Goal: Check status: Check status

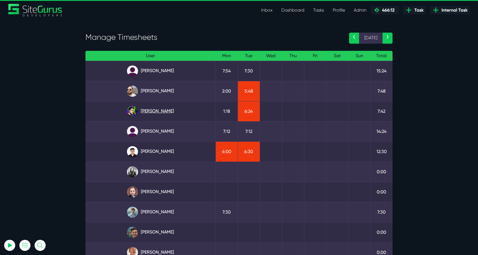
click at [171, 115] on link "Josh Carter" at bounding box center [150, 111] width 121 height 11
type input "luke@sitegurus.io"
click at [155, 154] on link "Kevin Abelgas" at bounding box center [150, 151] width 121 height 11
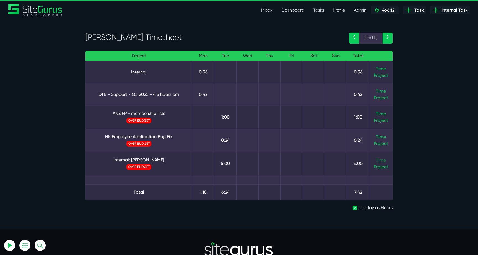
click at [380, 162] on link "Time" at bounding box center [381, 160] width 10 height 5
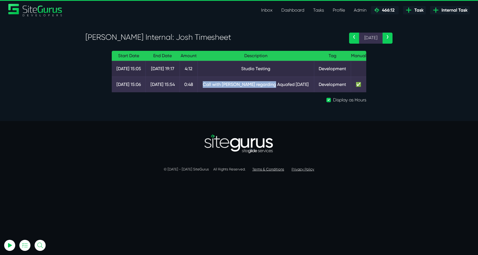
drag, startPoint x: 215, startPoint y: 85, endPoint x: 288, endPoint y: 84, distance: 73.4
click at [288, 84] on td "Call with Luke regarding Aquafed yesterday" at bounding box center [256, 85] width 116 height 16
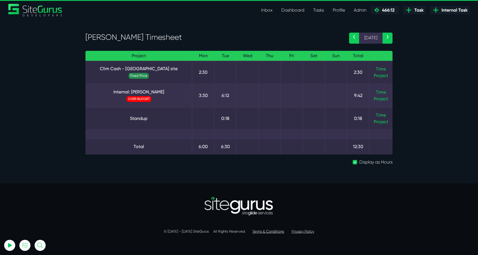
click at [376, 91] on td "Time Project" at bounding box center [382, 95] width 24 height 23
click at [379, 92] on link "Time" at bounding box center [381, 92] width 10 height 5
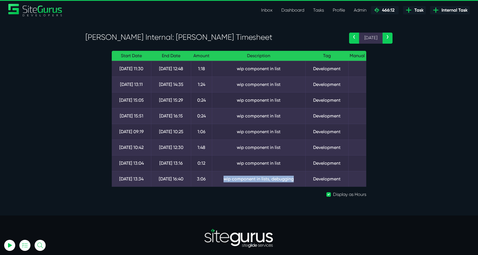
drag, startPoint x: 224, startPoint y: 182, endPoint x: 303, endPoint y: 182, distance: 78.9
click at [303, 182] on td "wip component in lists, debugging" at bounding box center [258, 179] width 93 height 16
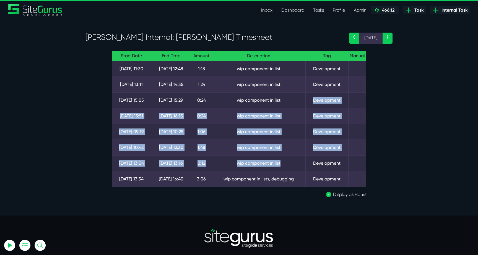
drag, startPoint x: 299, startPoint y: 165, endPoint x: 244, endPoint y: 106, distance: 80.5
click at [244, 106] on tbody "[DATE] 11:30 [DATE] 12:48 1:18 wip component in list Development [DATE] 13:11 […" at bounding box center [239, 124] width 255 height 126
click at [244, 106] on td "wip component in list" at bounding box center [258, 100] width 93 height 16
